Goal: Task Accomplishment & Management: Use online tool/utility

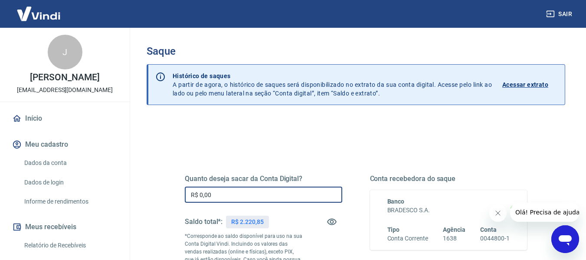
drag, startPoint x: 231, startPoint y: 198, endPoint x: 131, endPoint y: 198, distance: 100.3
click at [131, 198] on div "Saque Histórico de saques A partir de agora, o histórico de saques será disponi…" at bounding box center [356, 201] width 461 height 346
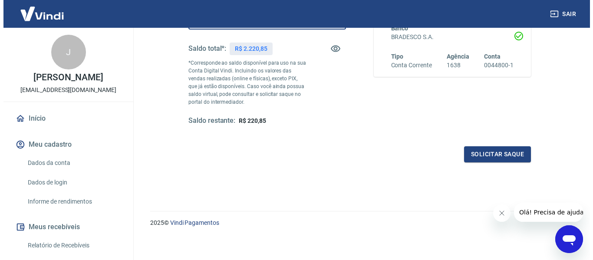
scroll to position [174, 0]
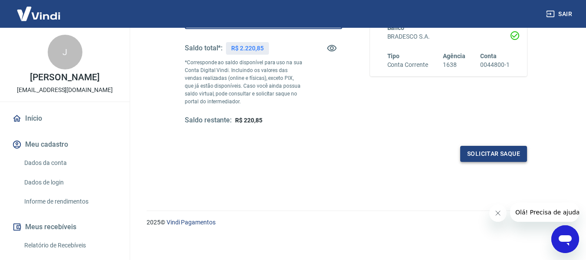
type input "R$ 2.000,00"
click at [510, 153] on button "Solicitar saque" at bounding box center [494, 154] width 67 height 16
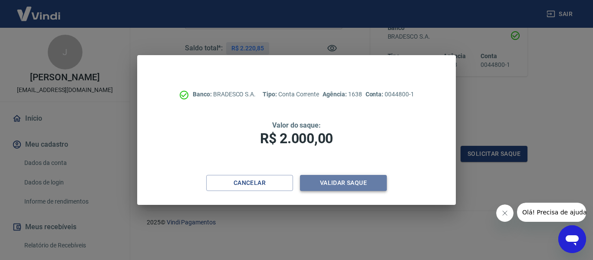
click at [356, 187] on button "Validar saque" at bounding box center [343, 183] width 87 height 16
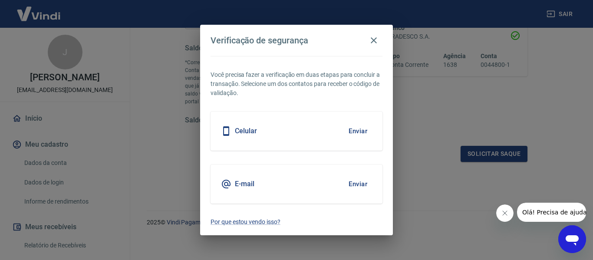
click at [356, 132] on button "Enviar" at bounding box center [358, 131] width 28 height 18
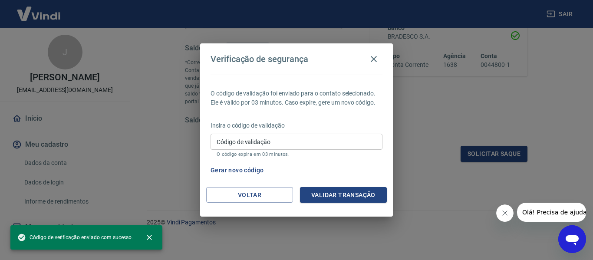
click at [277, 142] on input "Código de validação" at bounding box center [297, 142] width 172 height 16
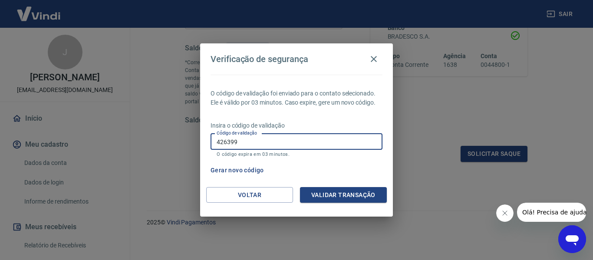
type input "426399"
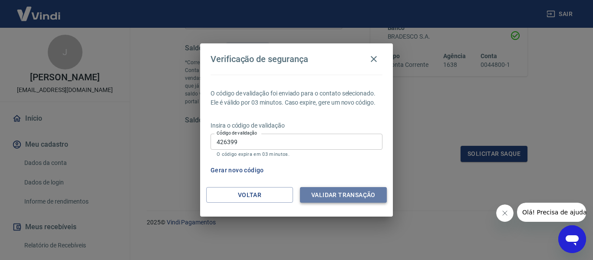
click at [332, 192] on button "Validar transação" at bounding box center [343, 195] width 87 height 16
